Goal: Task Accomplishment & Management: Use online tool/utility

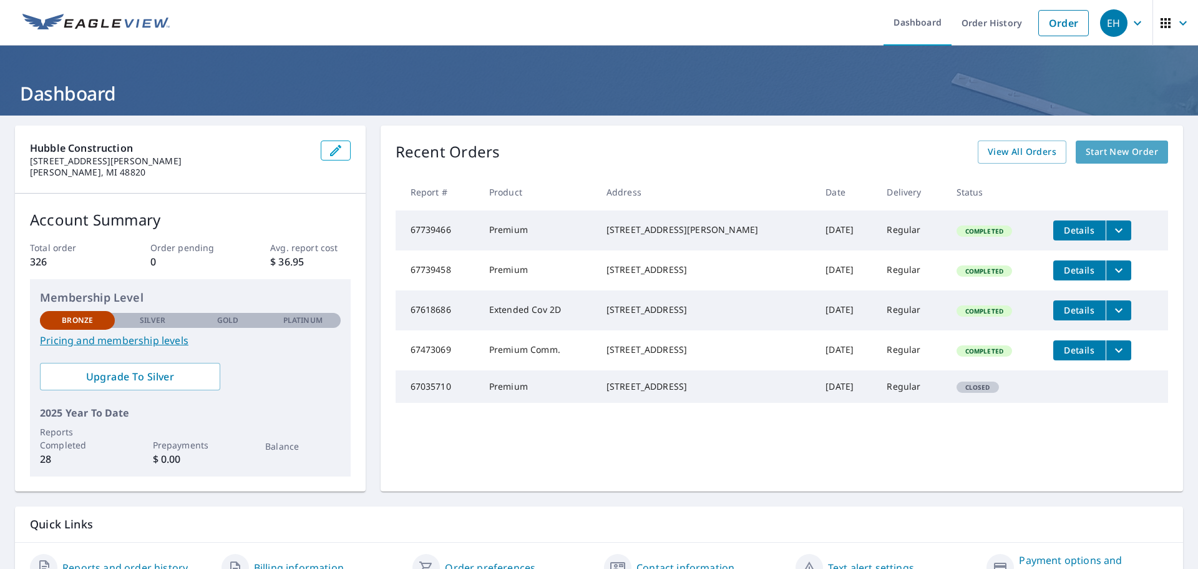
click at [1112, 149] on span "Start New Order" at bounding box center [1122, 152] width 72 height 16
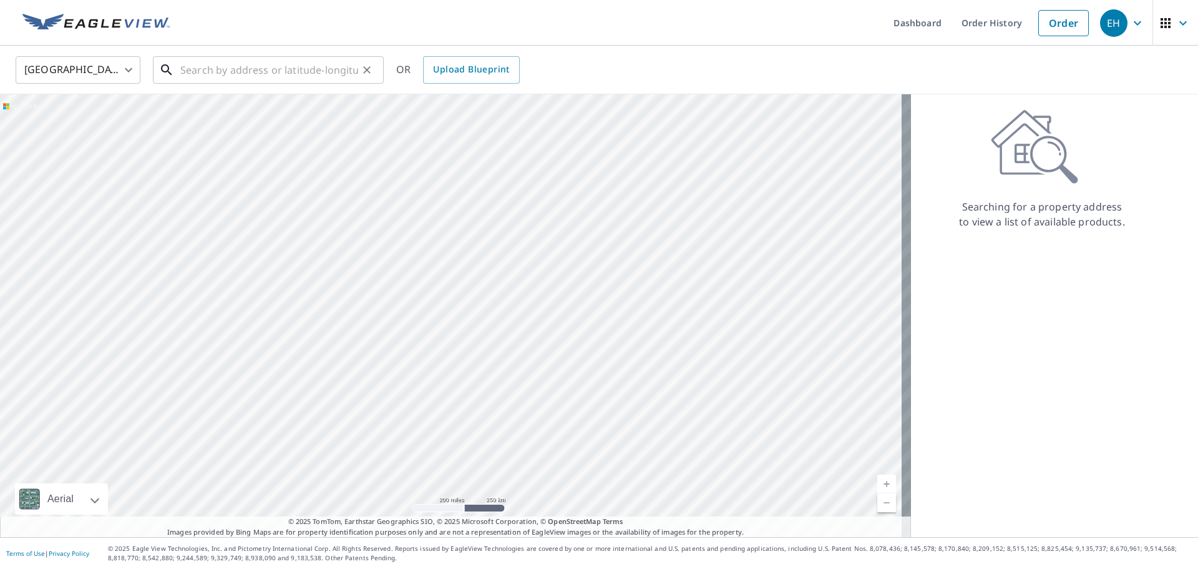
click at [204, 67] on input "text" at bounding box center [269, 69] width 178 height 35
type input "3314"
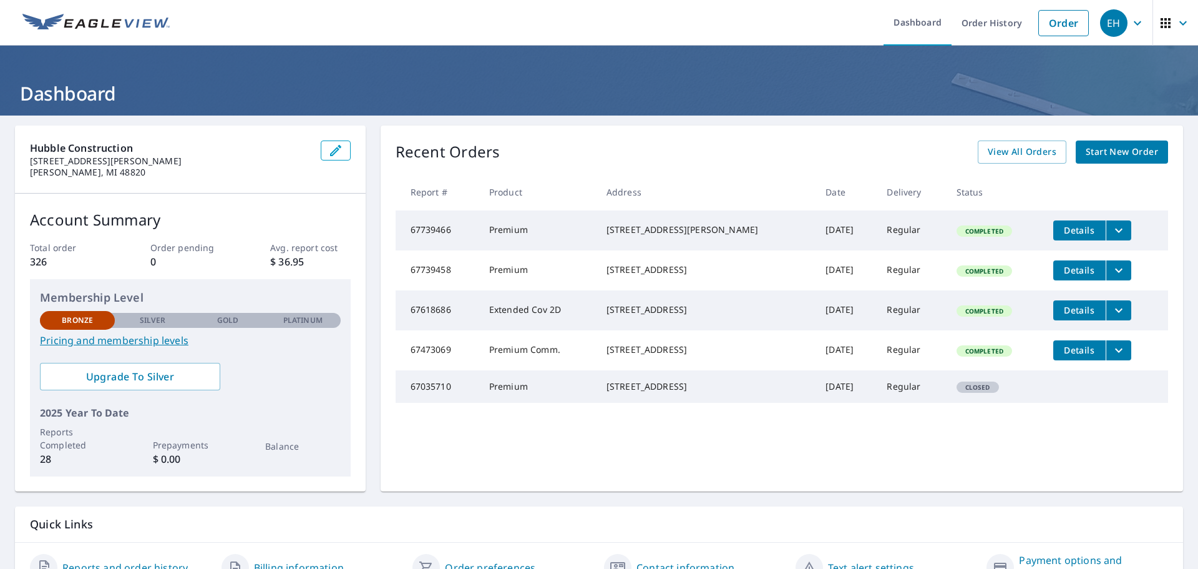
click at [638, 273] on div "[STREET_ADDRESS]" at bounding box center [706, 269] width 199 height 12
click at [1123, 159] on span "Start New Order" at bounding box center [1122, 152] width 72 height 16
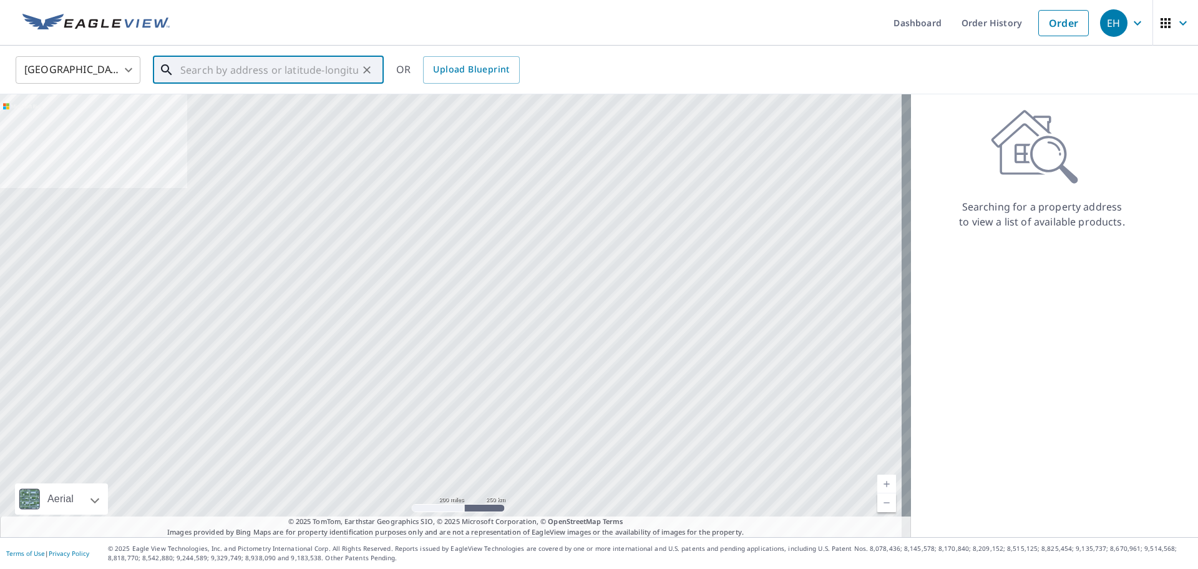
click at [249, 67] on input "text" at bounding box center [269, 69] width 178 height 35
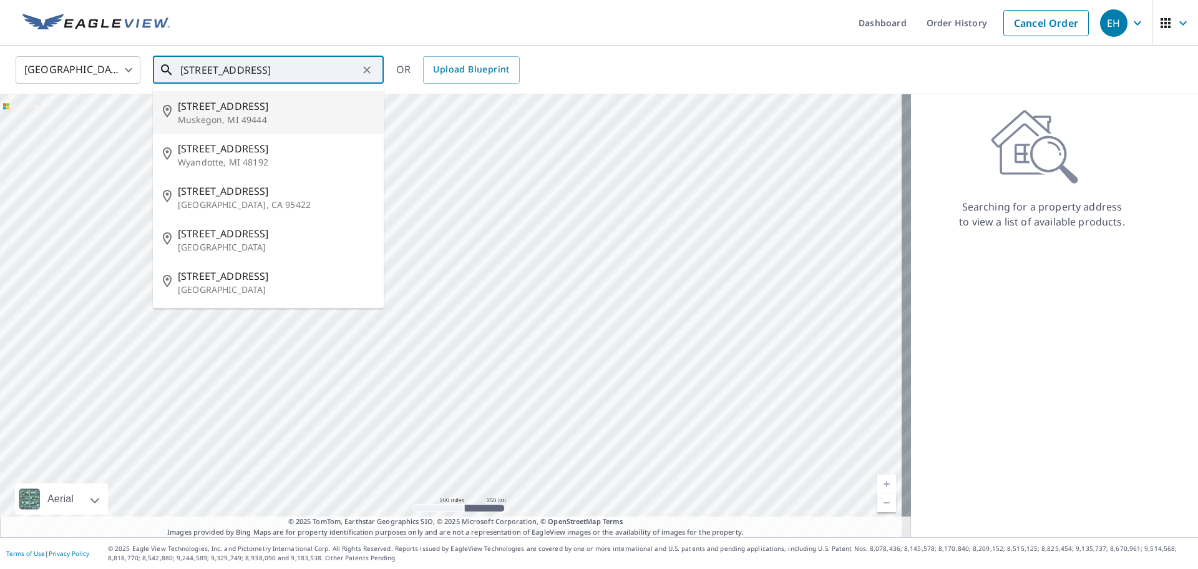
click at [252, 114] on p "Muskegon, MI 49444" at bounding box center [276, 120] width 196 height 12
type input "[STREET_ADDRESS]"
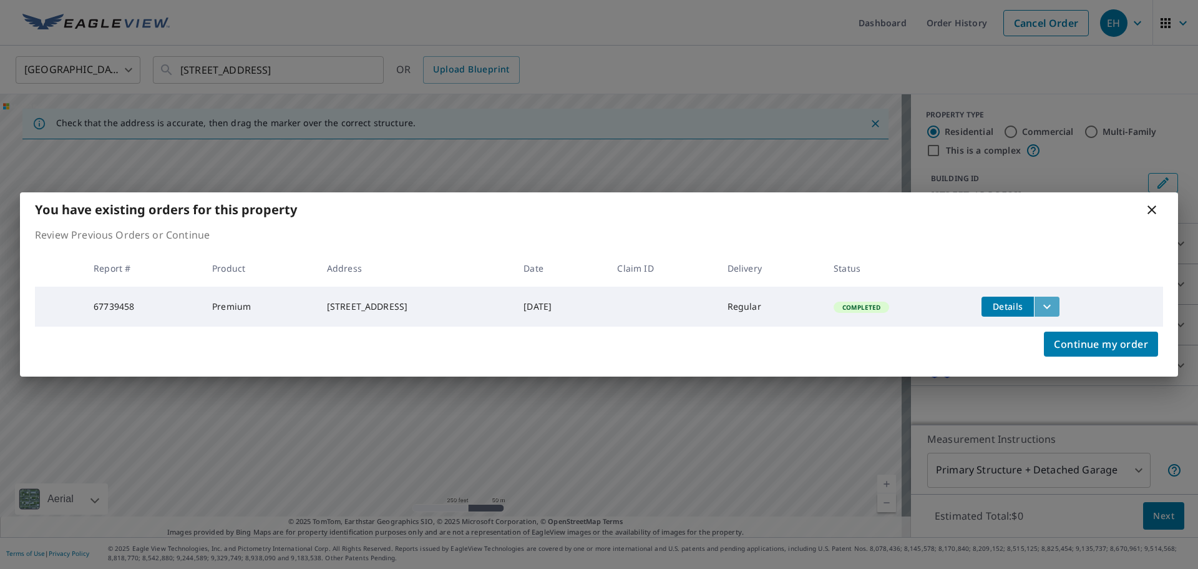
click at [1055, 304] on icon "filesDropdownBtn-67739458" at bounding box center [1047, 306] width 15 height 15
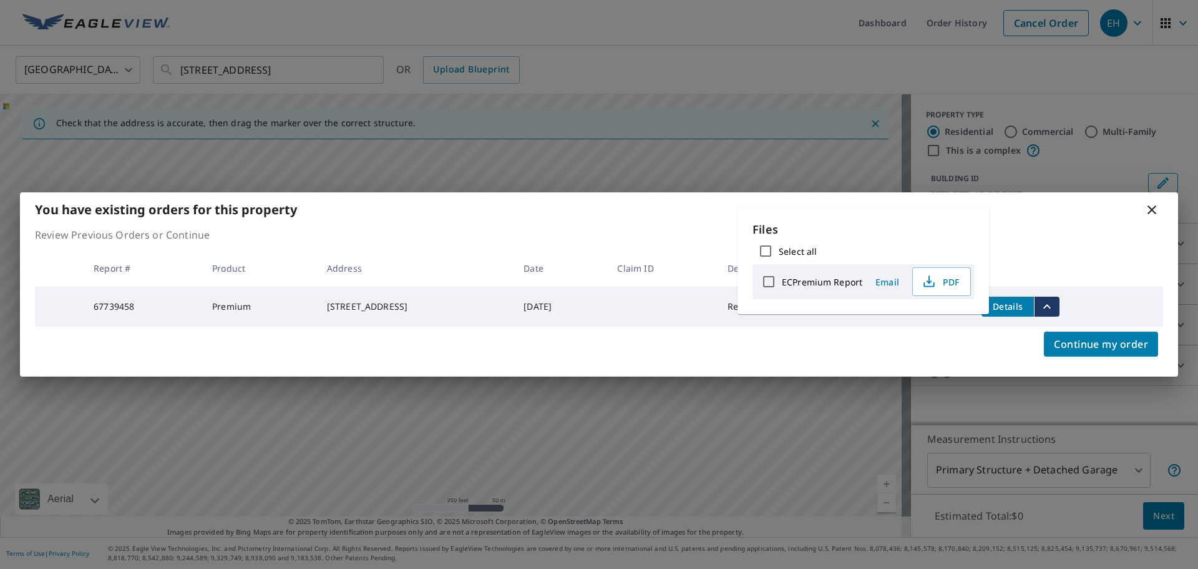
click at [1055, 304] on icon "filesDropdownBtn-67739458" at bounding box center [1047, 306] width 15 height 15
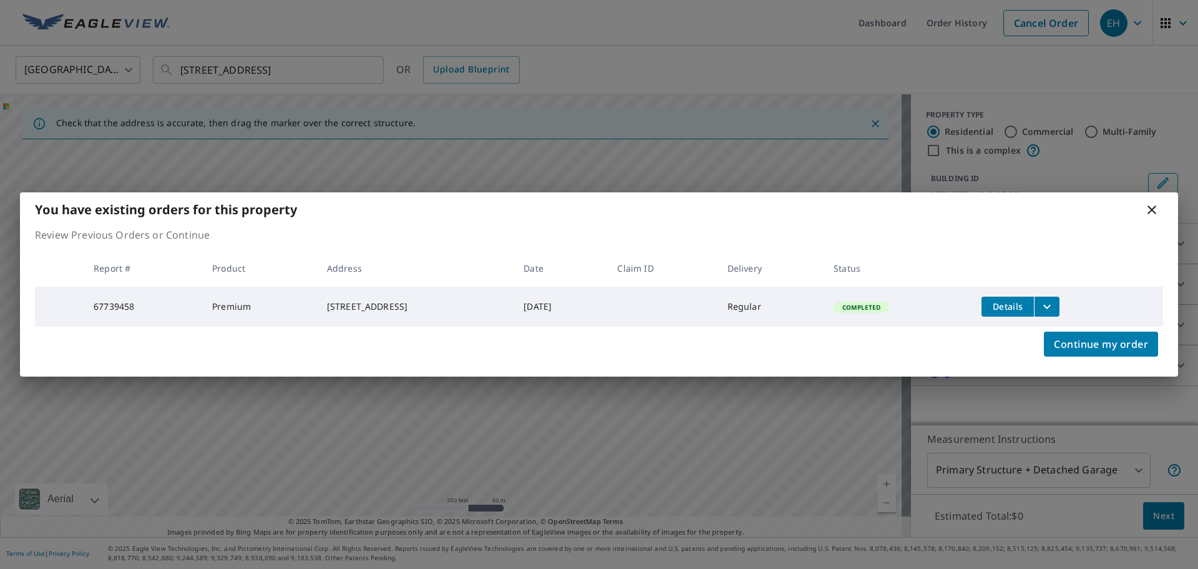
click at [1154, 210] on icon at bounding box center [1152, 209] width 15 height 15
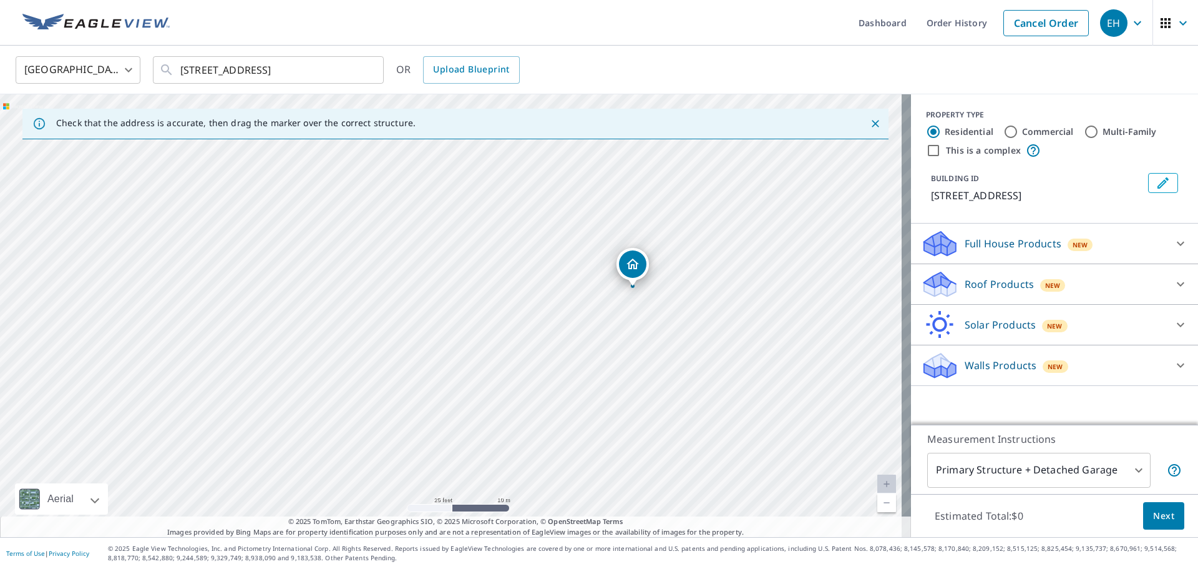
drag, startPoint x: 612, startPoint y: 253, endPoint x: 532, endPoint y: 467, distance: 227.9
click at [532, 467] on div "[STREET_ADDRESS]" at bounding box center [455, 315] width 911 height 443
drag, startPoint x: 531, startPoint y: 433, endPoint x: 538, endPoint y: 474, distance: 41.8
click at [538, 474] on div "[STREET_ADDRESS]" at bounding box center [455, 315] width 911 height 443
drag, startPoint x: 536, startPoint y: 474, endPoint x: 621, endPoint y: 499, distance: 88.5
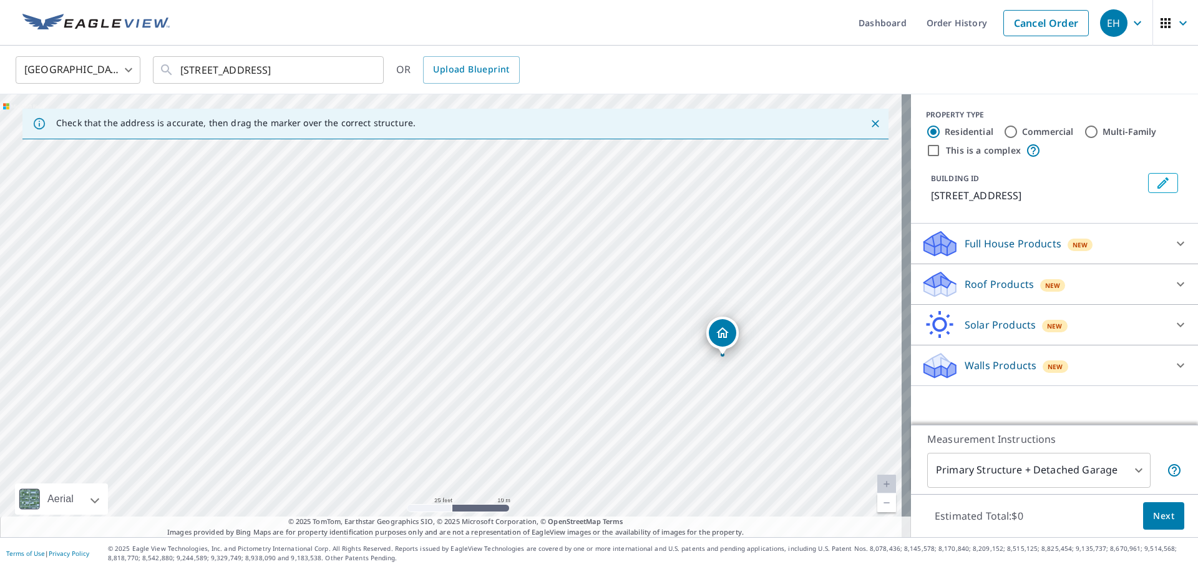
click at [621, 499] on div "[STREET_ADDRESS]" at bounding box center [455, 315] width 911 height 443
